Goal: Task Accomplishment & Management: Manage account settings

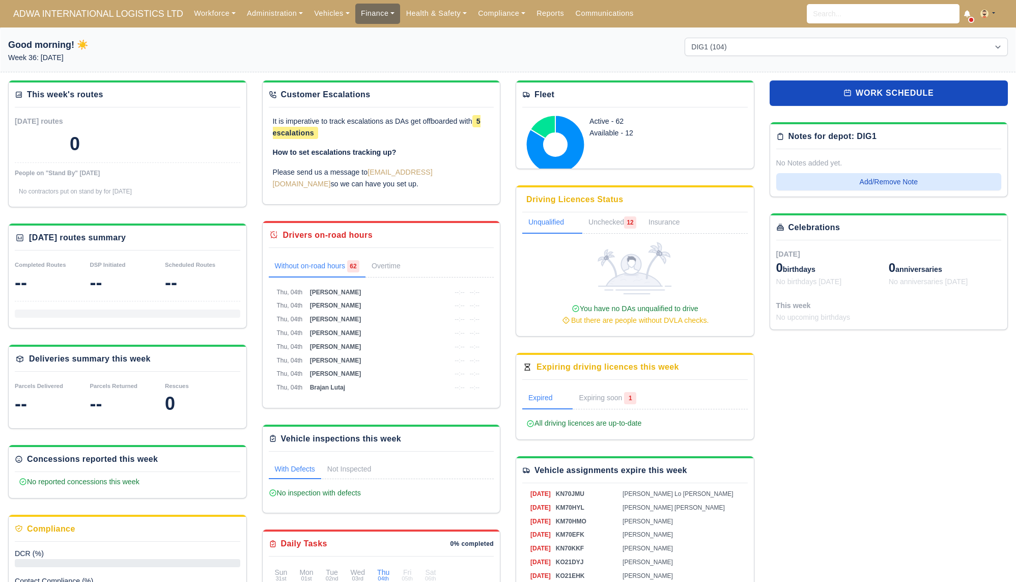
click at [371, 18] on link "Finance" at bounding box center [377, 14] width 45 height 20
click at [371, 28] on link "Invoices" at bounding box center [401, 35] width 82 height 21
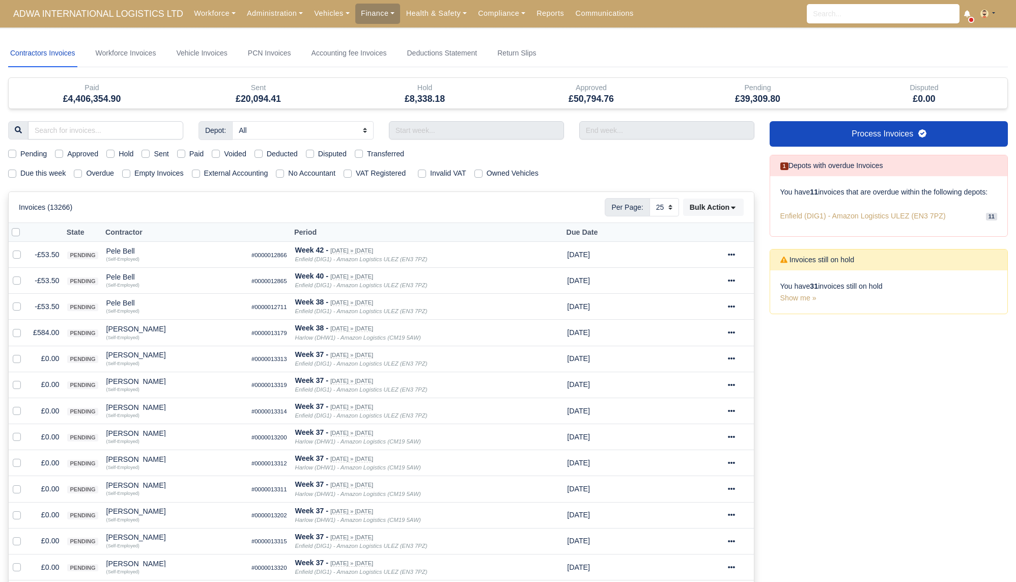
select select "25"
click at [86, 171] on label "Overdue" at bounding box center [100, 174] width 28 height 12
click at [82, 171] on input "Overdue" at bounding box center [78, 172] width 8 height 8
checkbox input "true"
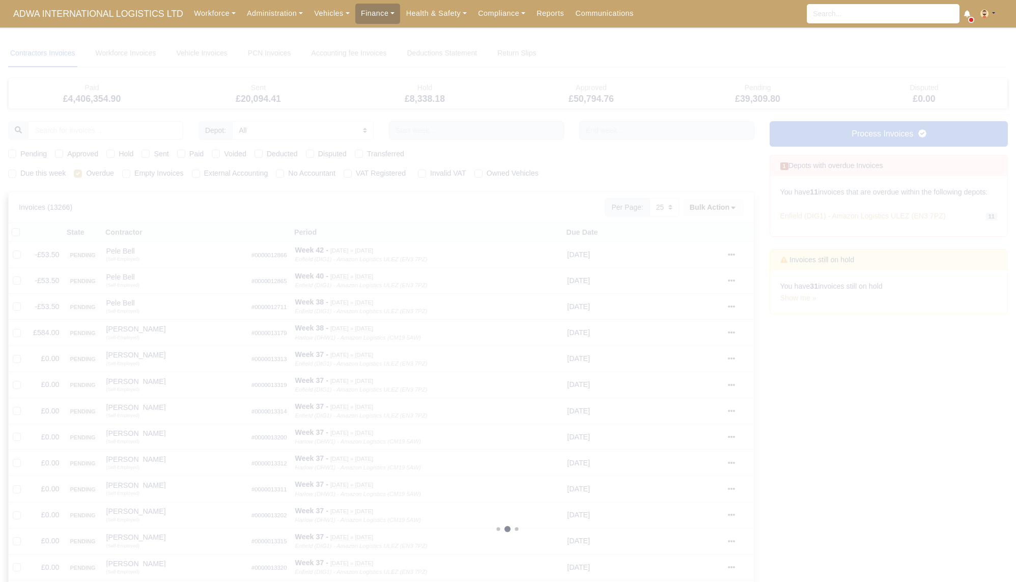
click at [20, 171] on div at bounding box center [508, 529] width 1000 height 979
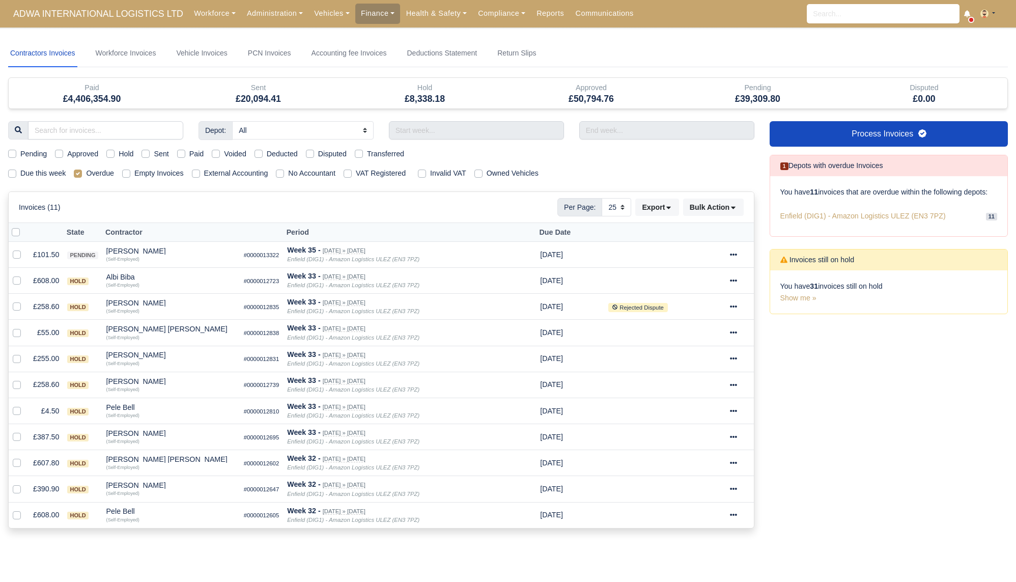
click at [7, 171] on div "Due this week Overdue Empty Invoices External Accounting No Accountant VAT Regi…" at bounding box center [382, 174] width 762 height 12
click at [20, 174] on label "Due this week" at bounding box center [42, 174] width 45 height 12
click at [16, 174] on input "Due this week" at bounding box center [12, 172] width 8 height 8
checkbox input "true"
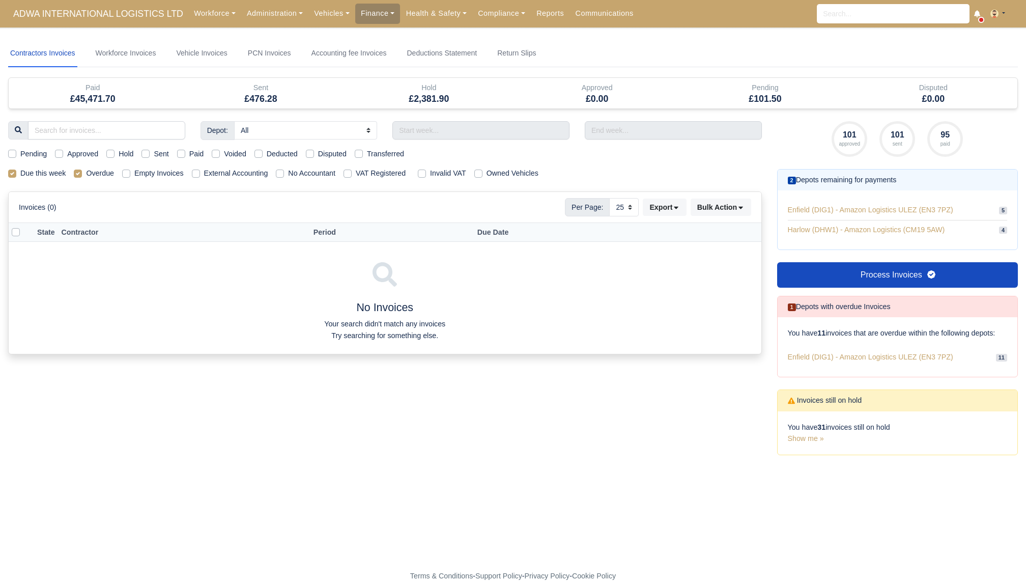
click at [86, 175] on label "Overdue" at bounding box center [100, 174] width 28 height 12
click at [82, 175] on input "Overdue" at bounding box center [78, 172] width 8 height 8
checkbox input "false"
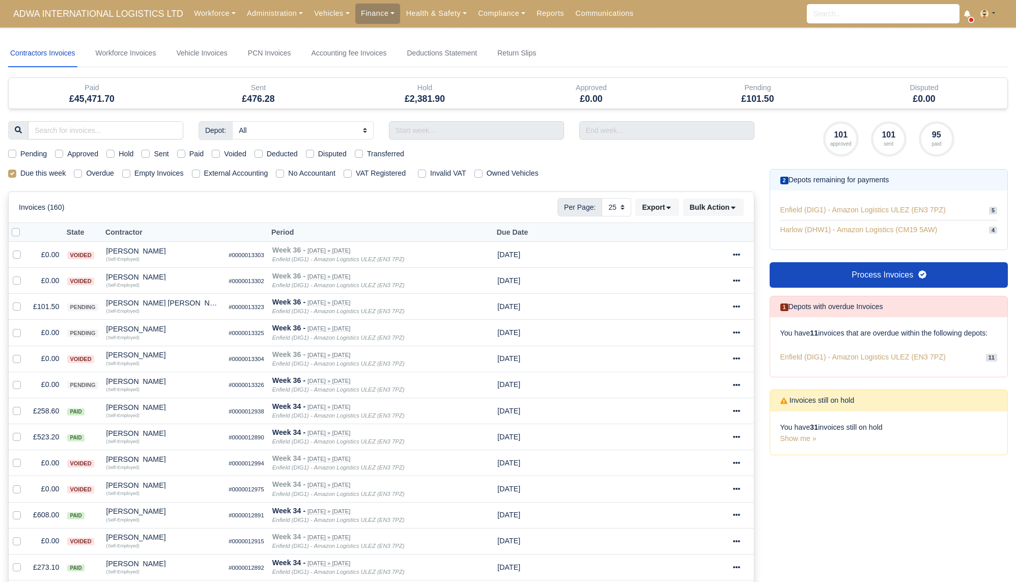
click at [166, 154] on label "Sent" at bounding box center [161, 154] width 15 height 12
click at [150, 154] on input "Sent" at bounding box center [146, 152] width 8 height 8
checkbox input "true"
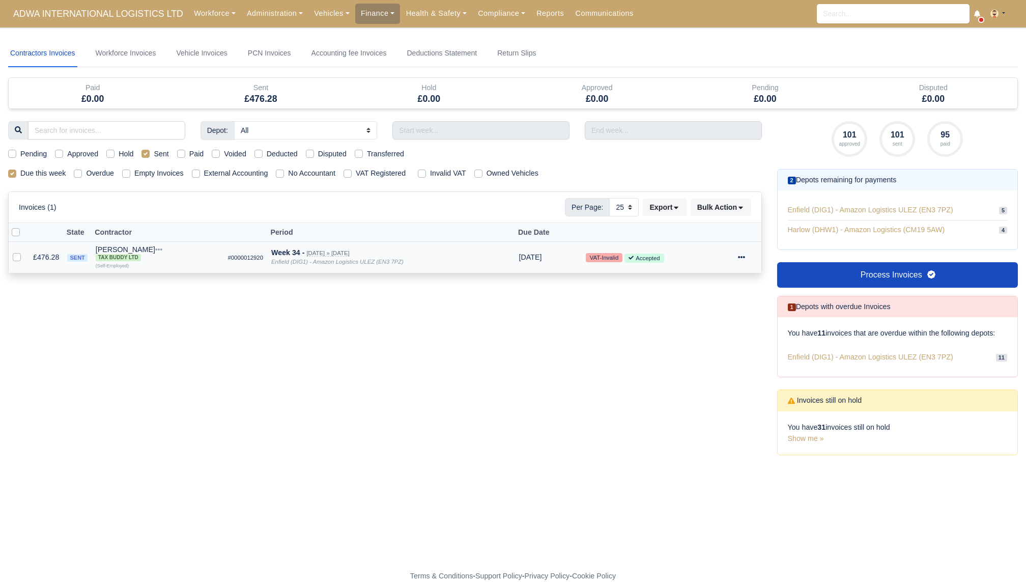
click at [737, 255] on td "Invoice Actions Show Invoice Action Log Paid Void" at bounding box center [747, 257] width 27 height 31
click at [741, 255] on icon at bounding box center [741, 257] width 7 height 7
click at [692, 325] on button "Paid" at bounding box center [709, 328] width 91 height 16
